Goal: Task Accomplishment & Management: Complete application form

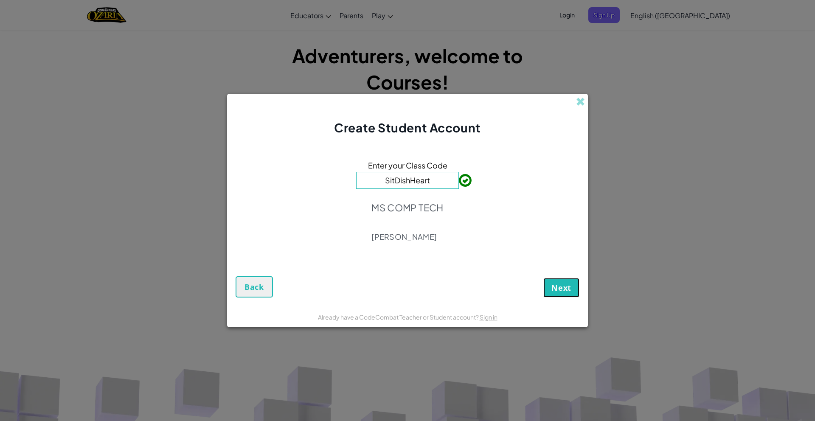
click at [568, 291] on span "Next" at bounding box center [562, 288] width 20 height 10
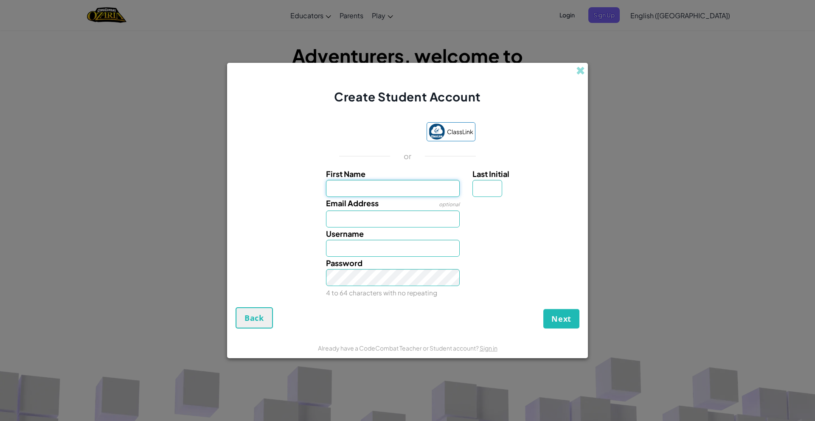
click at [390, 192] on input "First Name" at bounding box center [393, 188] width 134 height 17
type input "charlotte"
type input "Charlotte"
click at [479, 187] on input "Last Initial" at bounding box center [488, 188] width 30 height 17
type input "l"
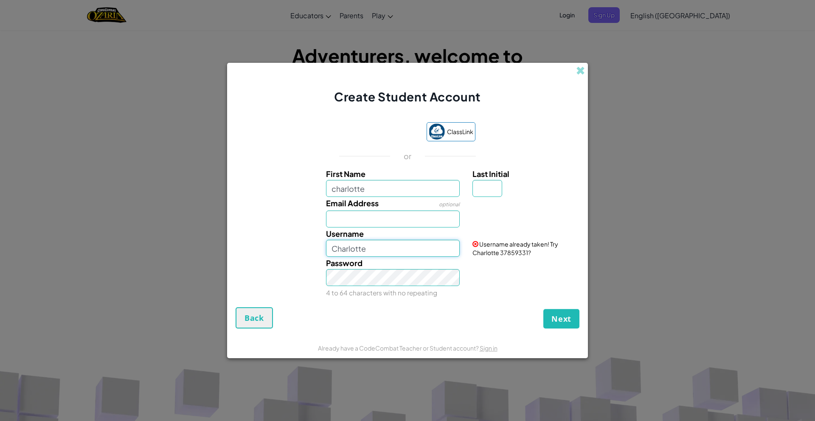
click at [391, 251] on input "Charlotte" at bounding box center [393, 248] width 134 height 17
click at [374, 232] on div "First Name [PERSON_NAME] Last Initial Email Address optional Username Charlotte…" at bounding box center [408, 233] width 340 height 131
type input "[EMAIL_ADDRESS][DOMAIN_NAME]"
click at [383, 250] on input "Charlotte" at bounding box center [393, 248] width 134 height 17
click at [557, 322] on span "Next" at bounding box center [562, 319] width 20 height 10
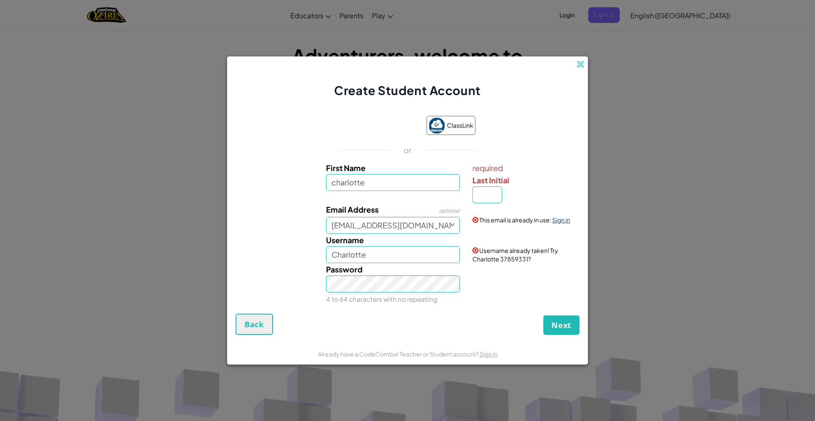
click at [562, 218] on link "Sign in" at bounding box center [561, 220] width 18 height 8
